Goal: Information Seeking & Learning: Understand process/instructions

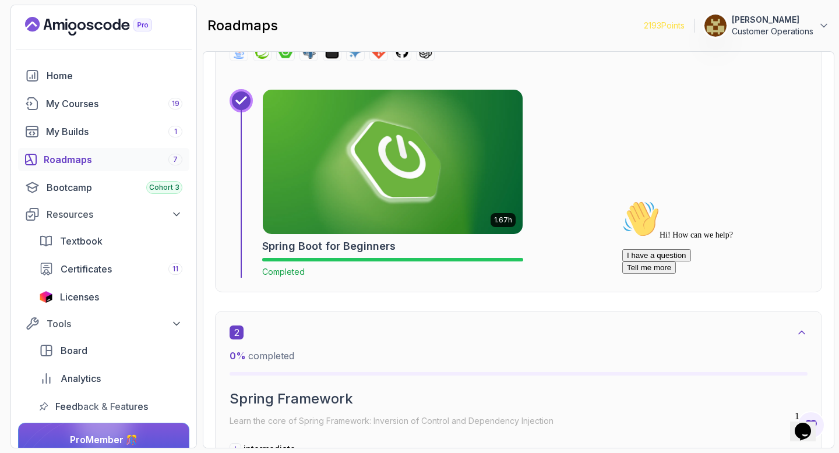
scroll to position [517, 0]
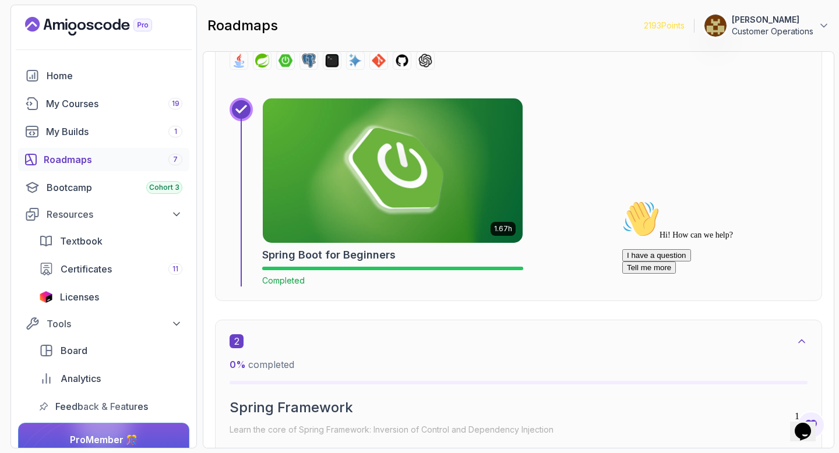
click at [342, 172] on img at bounding box center [392, 170] width 273 height 151
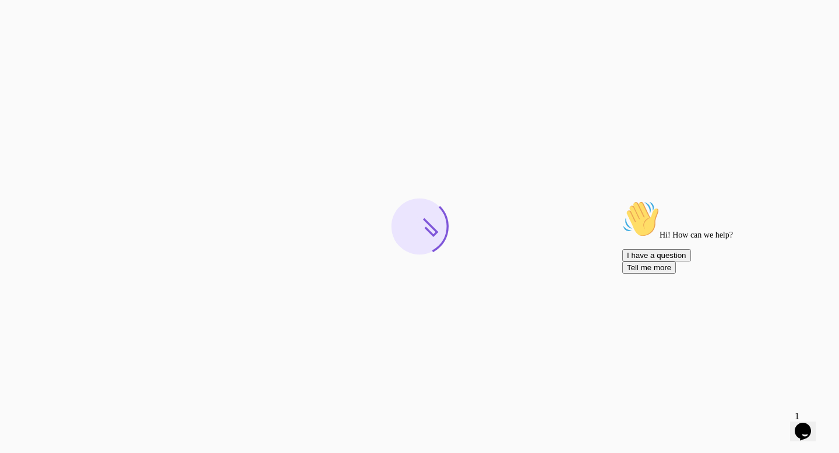
click at [622, 200] on icon "Chat attention grabber" at bounding box center [622, 200] width 0 height 0
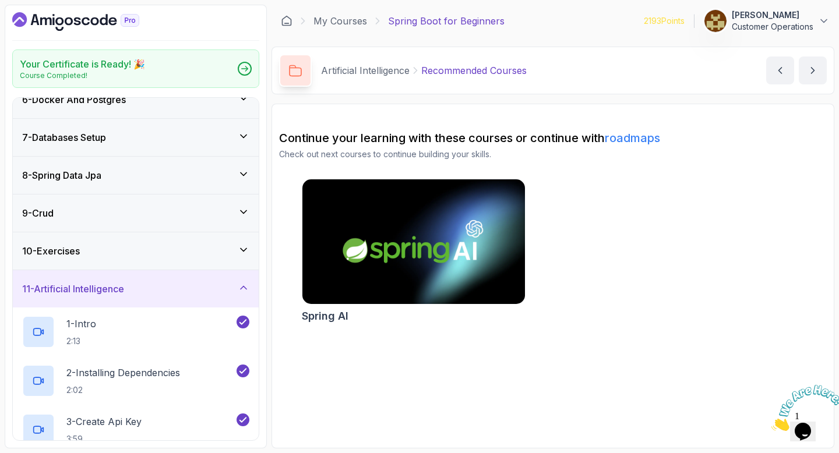
click at [112, 278] on div "11 - Artificial Intelligence" at bounding box center [136, 288] width 246 height 37
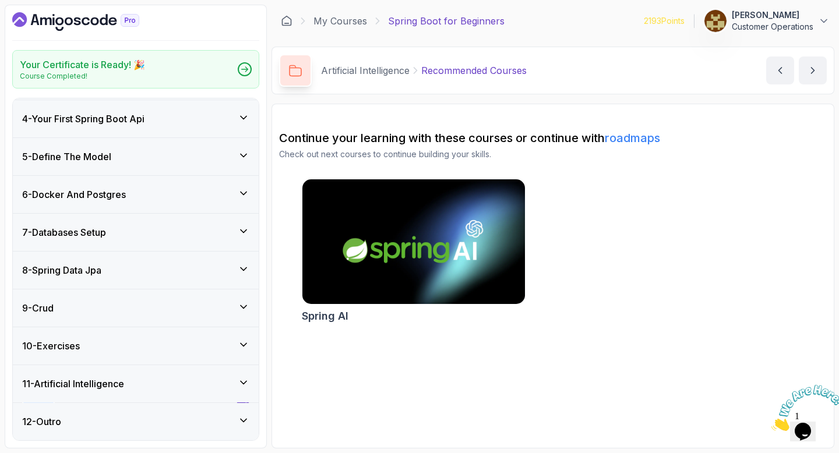
scroll to position [111, 0]
click at [109, 255] on div "8 - Spring Data Jpa" at bounding box center [136, 270] width 246 height 37
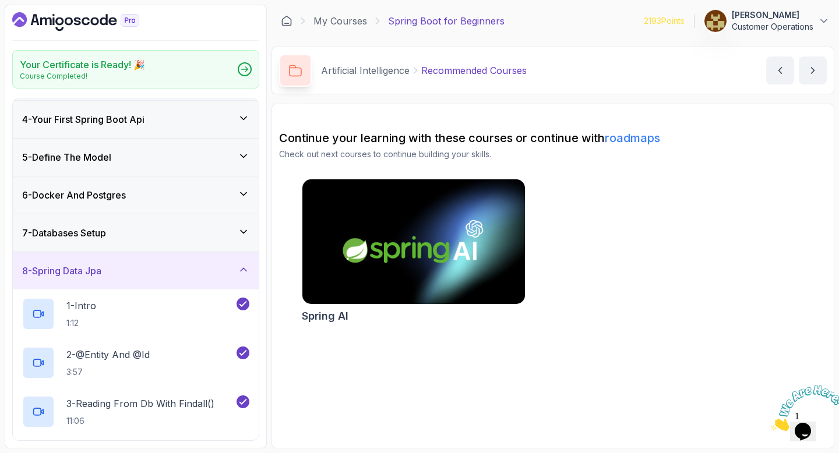
click at [101, 272] on h3 "8 - Spring Data Jpa" at bounding box center [61, 271] width 79 height 14
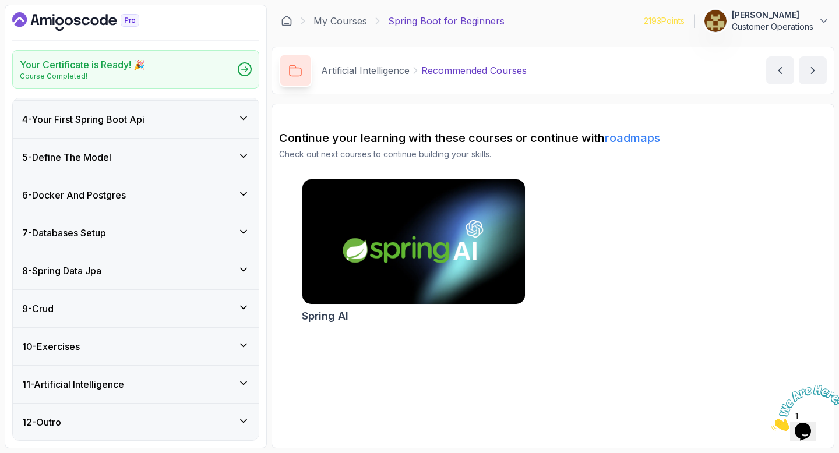
click at [91, 354] on div "10 - Exercises" at bounding box center [136, 346] width 246 height 37
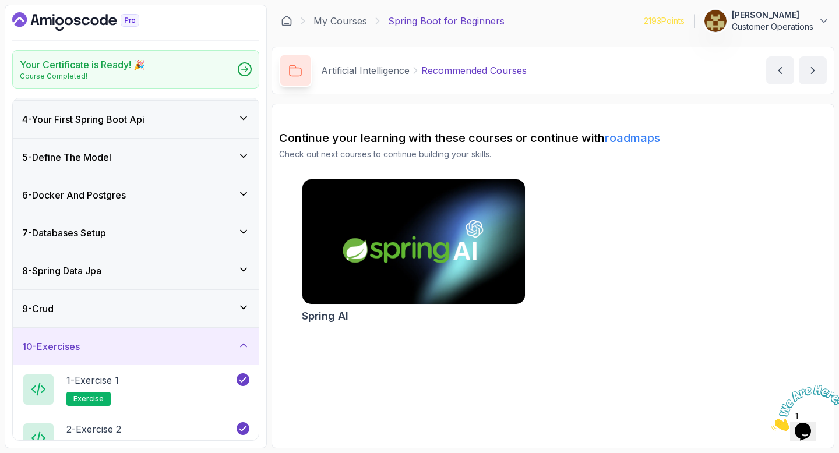
scroll to position [258, 0]
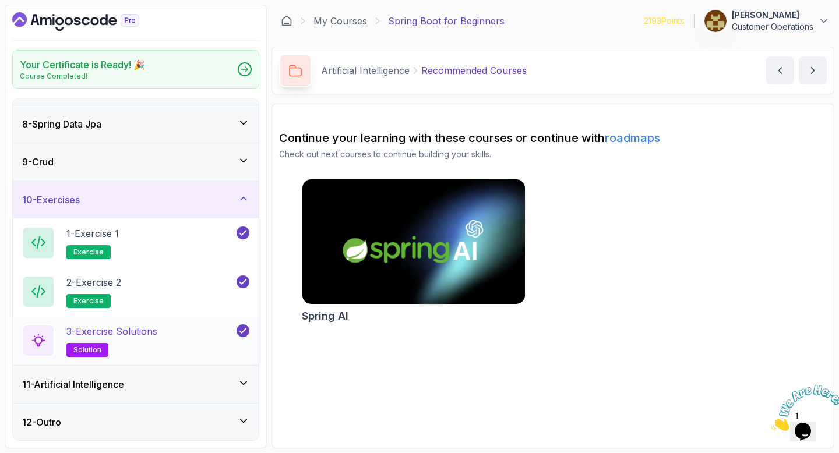
click at [149, 335] on p "3 - Exercise Solutions" at bounding box center [111, 332] width 91 height 14
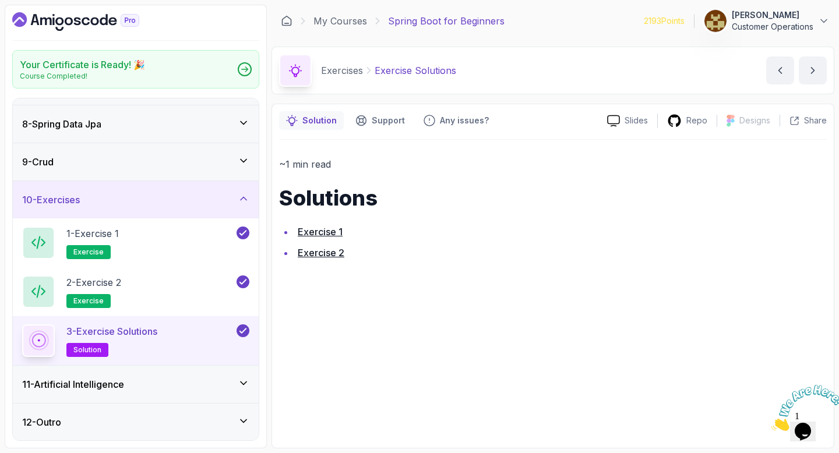
click at [317, 231] on link "Exercise 1" at bounding box center [320, 232] width 45 height 12
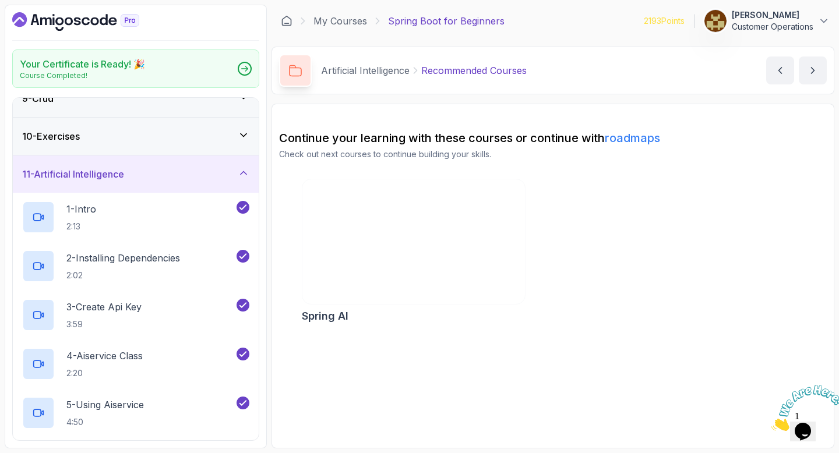
scroll to position [326, 0]
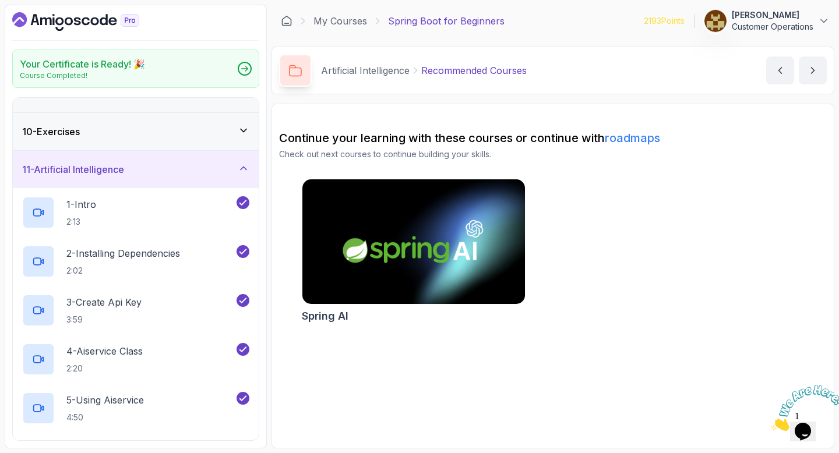
click at [98, 125] on div "10 - Exercises" at bounding box center [135, 132] width 227 height 14
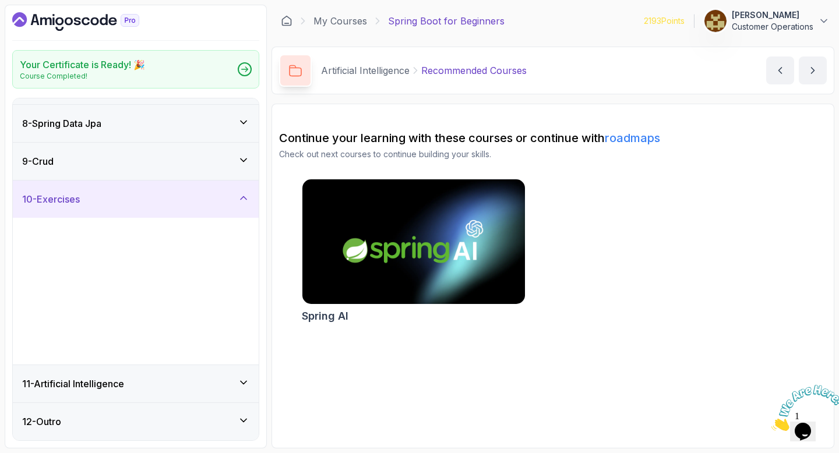
scroll to position [258, 0]
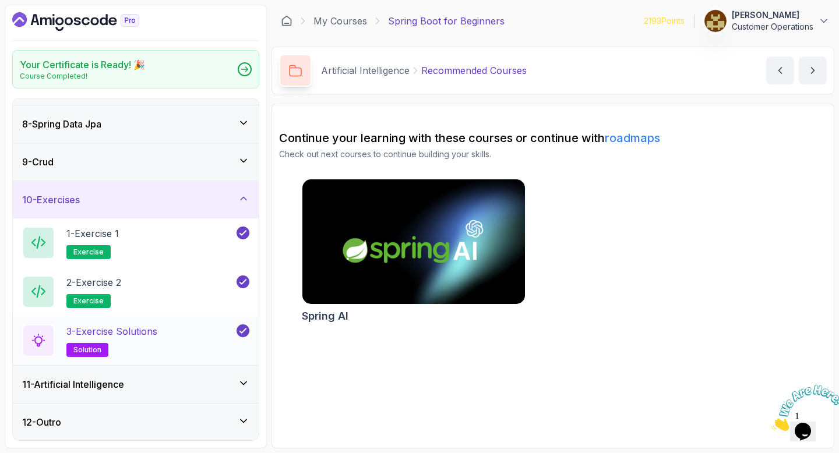
click at [115, 337] on p "3 - Exercise Solutions" at bounding box center [111, 332] width 91 height 14
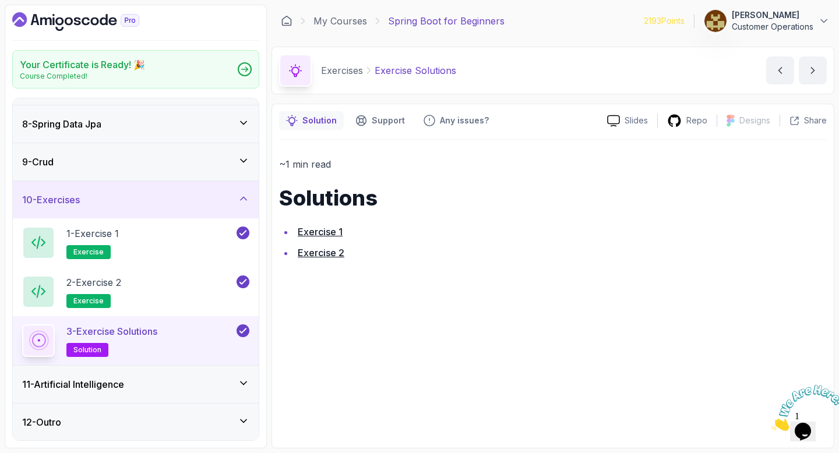
click at [320, 233] on link "Exercise 1" at bounding box center [320, 232] width 45 height 12
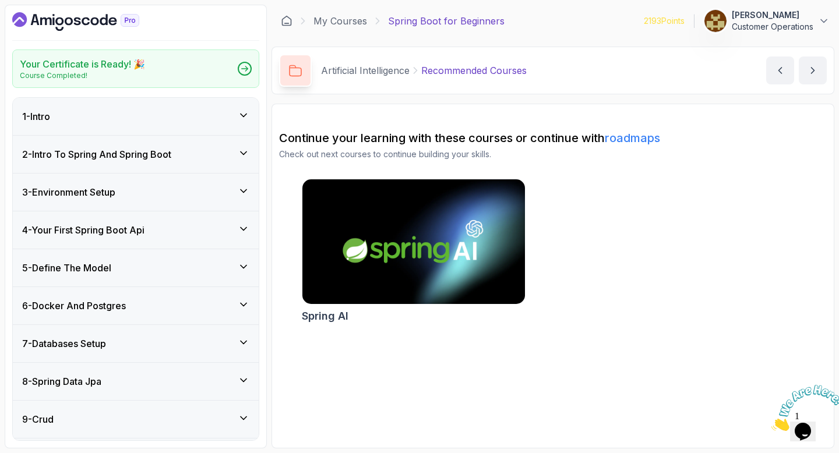
scroll to position [89, 0]
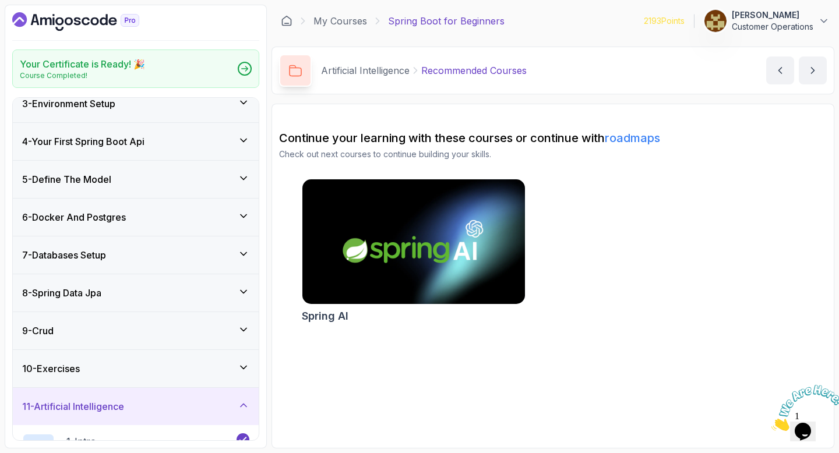
click at [88, 375] on div "10 - Exercises" at bounding box center [135, 369] width 227 height 14
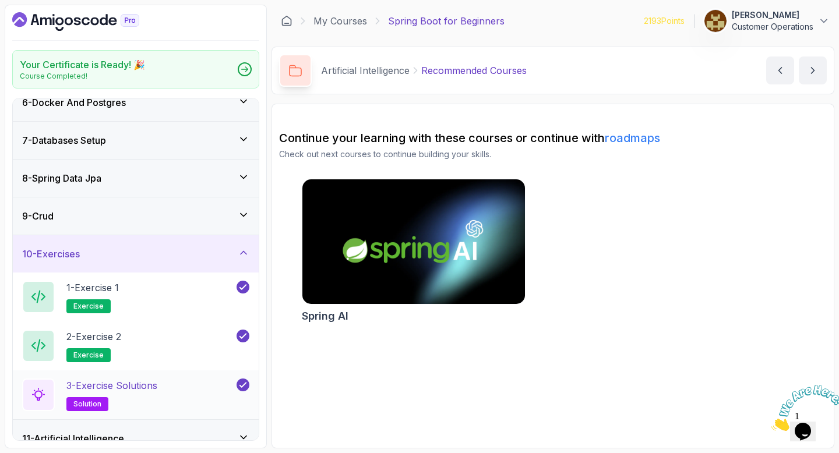
scroll to position [205, 0]
click at [124, 394] on h2 "3 - Exercise Solutions solution" at bounding box center [111, 394] width 91 height 33
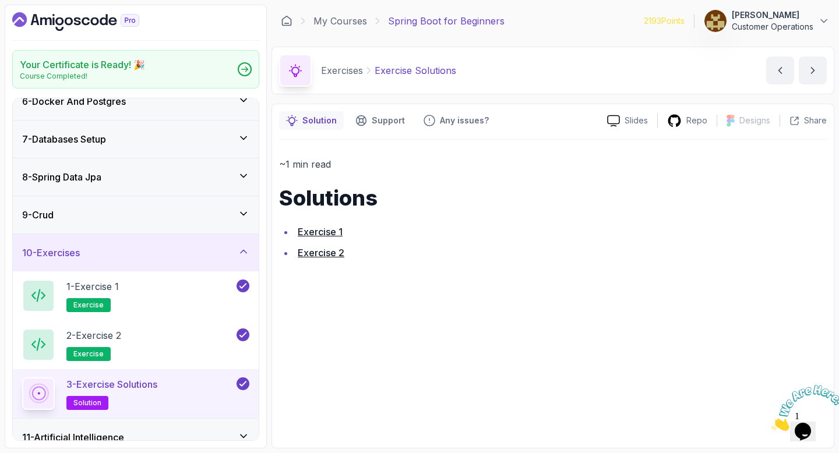
click at [380, 263] on div "~1 min read Solutions Exercise 1 Exercise 2" at bounding box center [553, 290] width 548 height 301
